Goal: Task Accomplishment & Management: Use online tool/utility

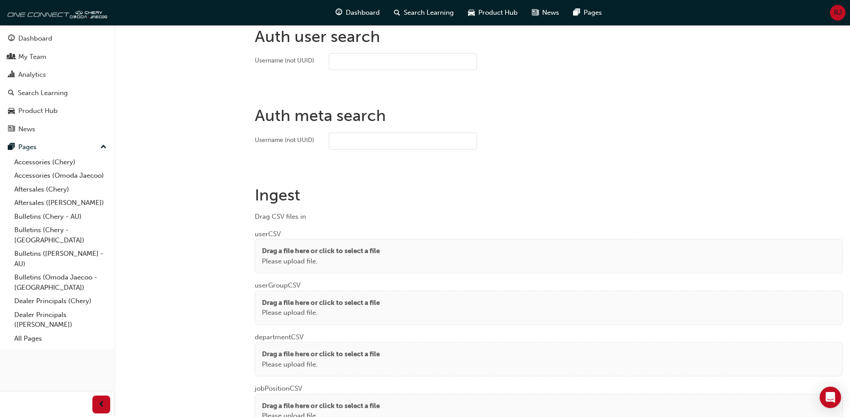
scroll to position [603, 0]
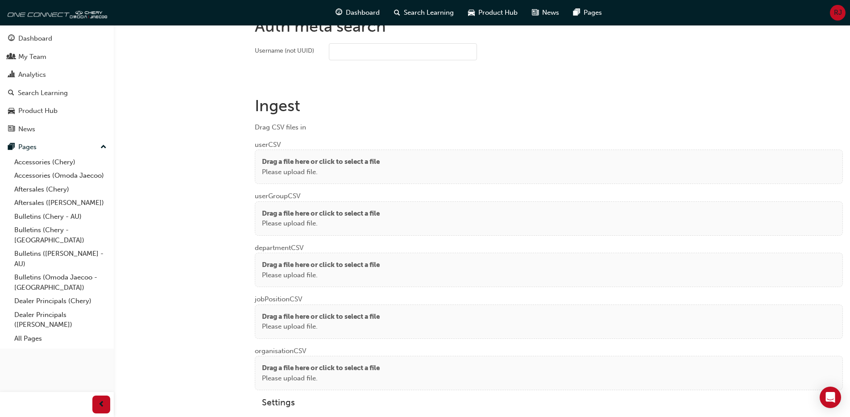
click at [364, 157] on p "Drag a file here or click to select a file" at bounding box center [321, 162] width 118 height 10
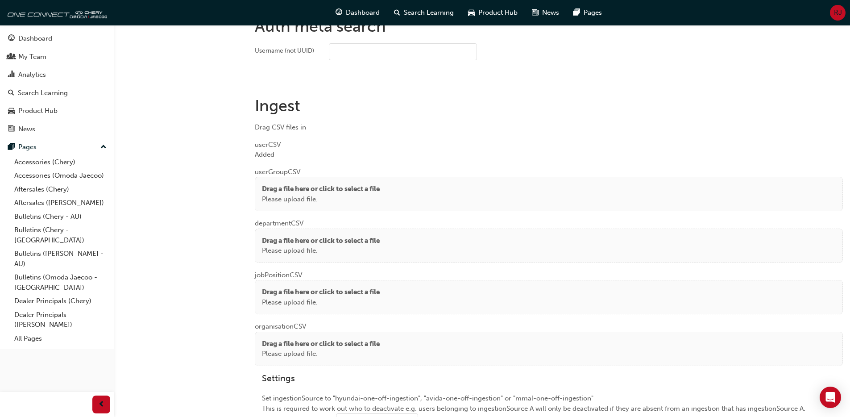
click at [294, 181] on div "Drag a file here or click to select a file Please upload file." at bounding box center [549, 194] width 588 height 34
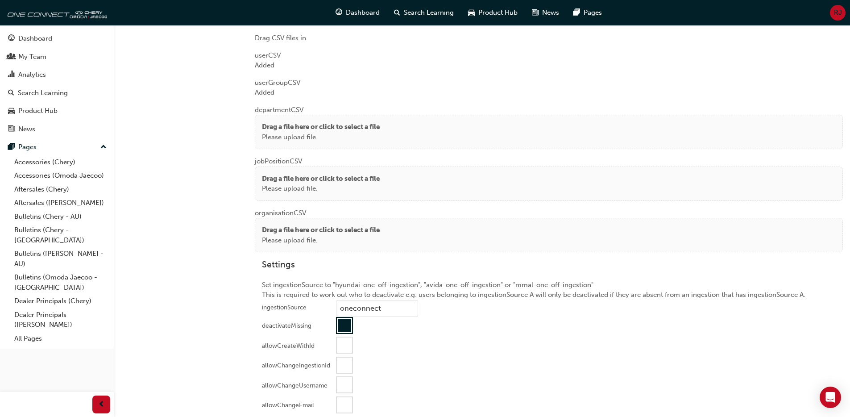
scroll to position [743, 0]
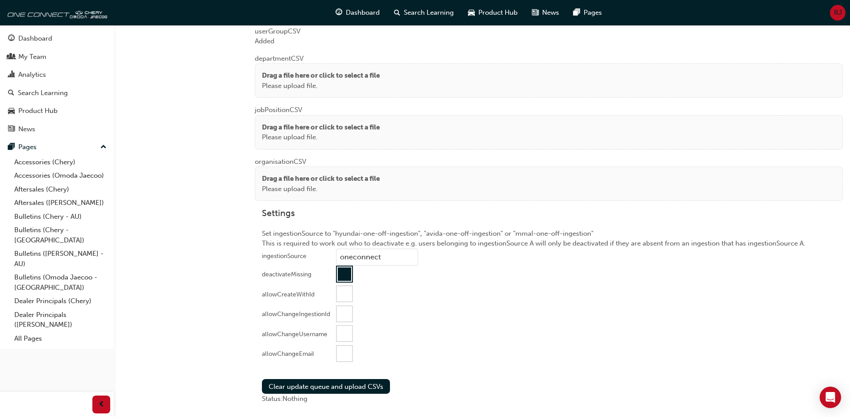
click at [295, 81] on p "Please upload file." at bounding box center [321, 86] width 118 height 10
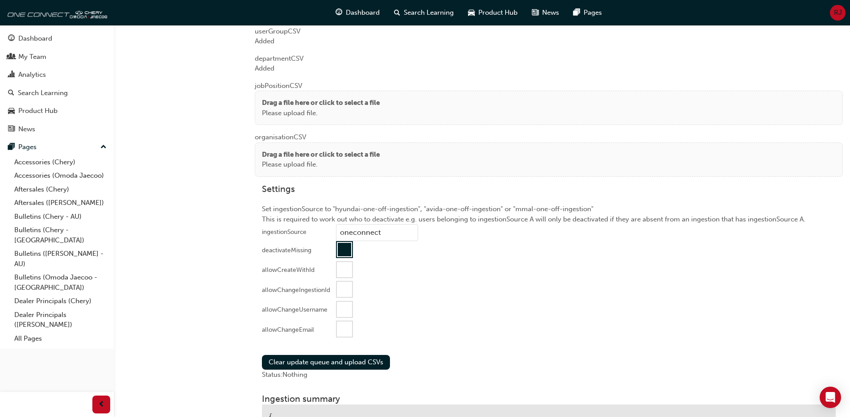
click at [260, 109] on div "Drag a file here or click to select a file Please upload file." at bounding box center [549, 108] width 588 height 34
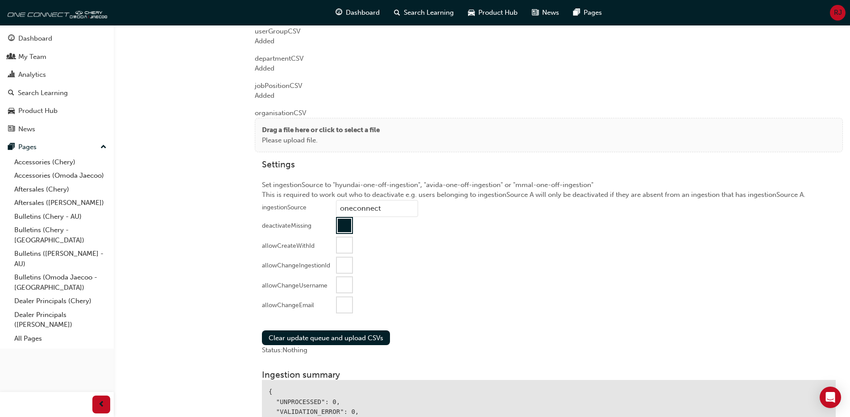
click at [270, 124] on div "Drag a file here or click to select a file Please upload file." at bounding box center [549, 135] width 588 height 34
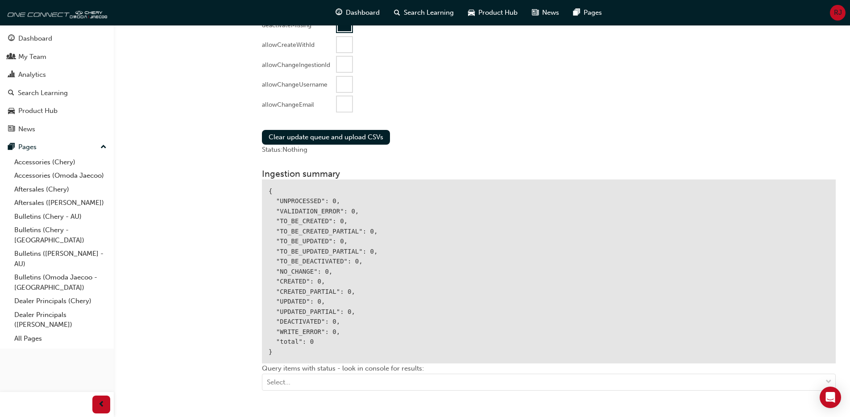
scroll to position [977, 0]
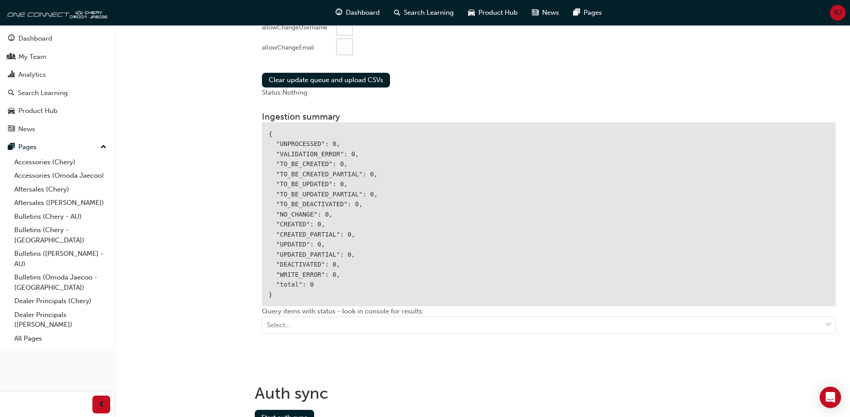
click at [350, 46] on div at bounding box center [344, 46] width 15 height 15
click at [329, 80] on button "Clear update queue and upload CSVs" at bounding box center [326, 80] width 128 height 15
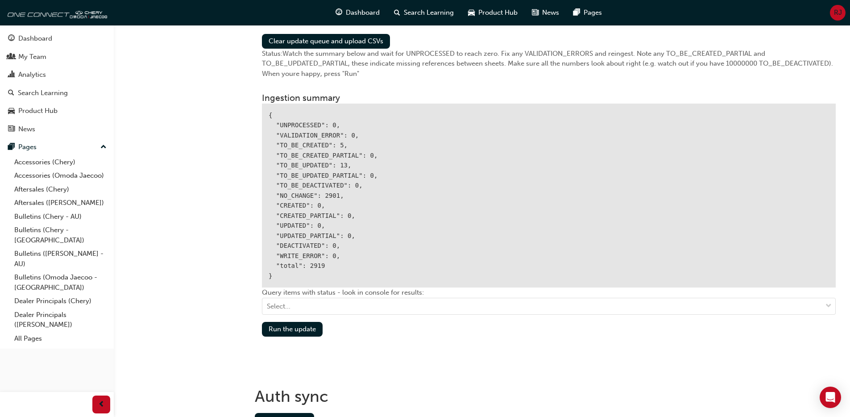
scroll to position [1020, 0]
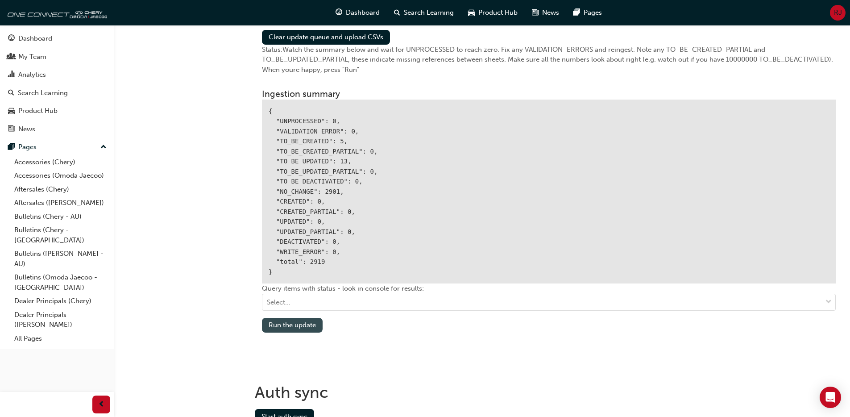
click at [302, 326] on button "Run the update" at bounding box center [292, 325] width 61 height 15
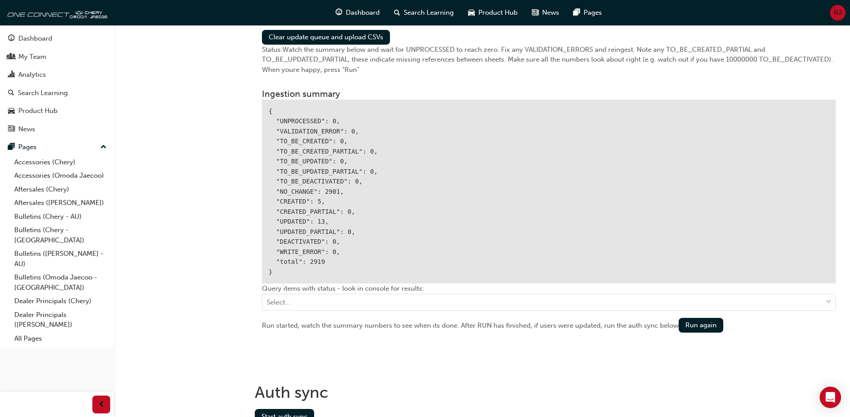
scroll to position [1062, 0]
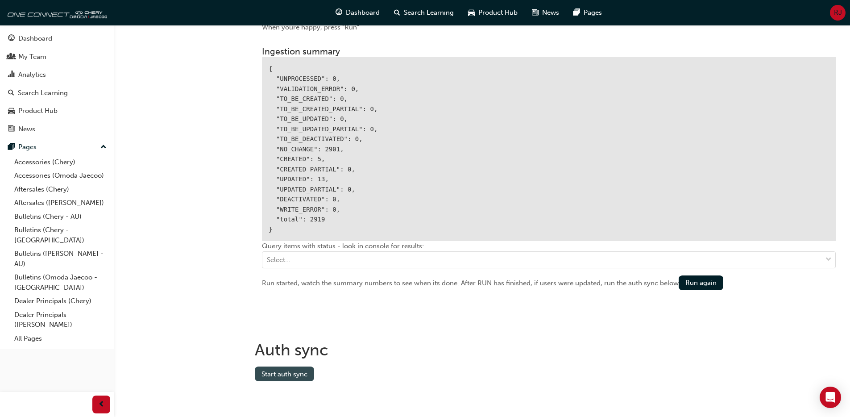
click at [280, 374] on button "Start auth sync" at bounding box center [284, 373] width 59 height 15
